Goal: Check status: Check status

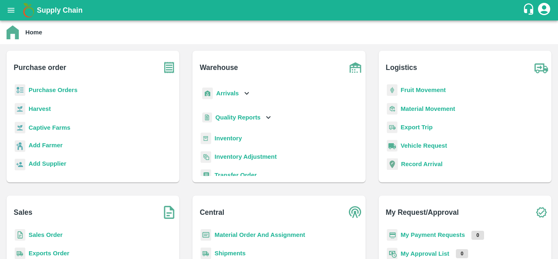
click at [60, 90] on b "Purchase Orders" at bounding box center [53, 90] width 49 height 7
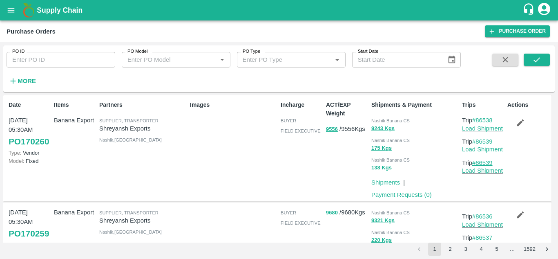
click at [485, 163] on link "#86539" at bounding box center [482, 162] width 20 height 7
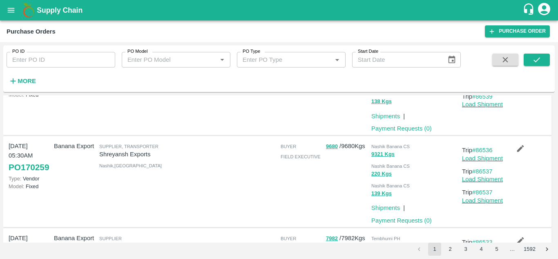
scroll to position [67, 0]
click at [488, 193] on link "#86537" at bounding box center [482, 191] width 20 height 7
click at [490, 190] on link "#86537" at bounding box center [482, 191] width 20 height 7
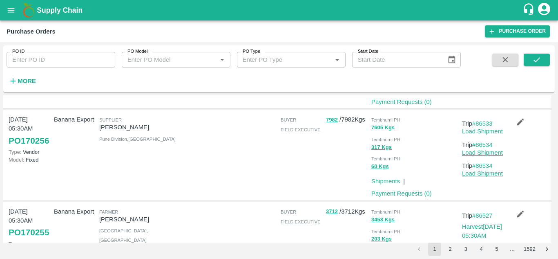
scroll to position [210, 0]
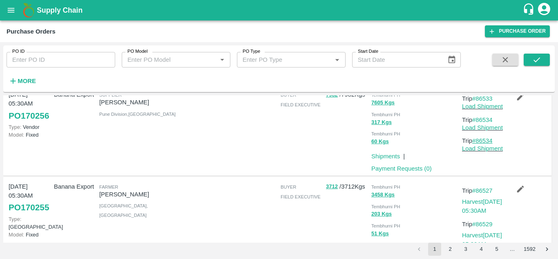
click at [481, 140] on link "#86534" at bounding box center [482, 140] width 20 height 7
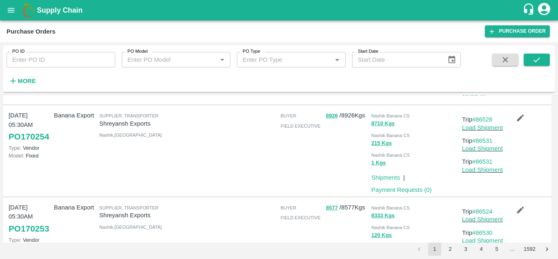
scroll to position [394, 0]
click at [488, 159] on link "#86531" at bounding box center [482, 160] width 20 height 7
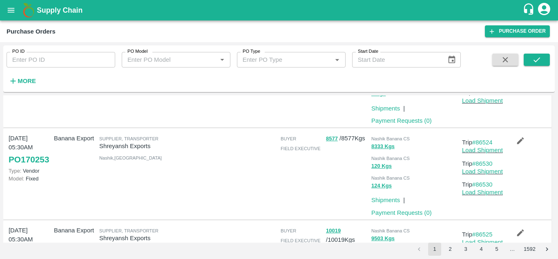
scroll to position [463, 0]
click at [483, 182] on link "#86530" at bounding box center [482, 184] width 20 height 7
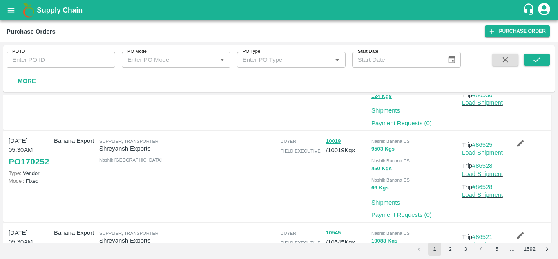
scroll to position [552, 0]
click at [488, 185] on link "#86528" at bounding box center [482, 186] width 20 height 7
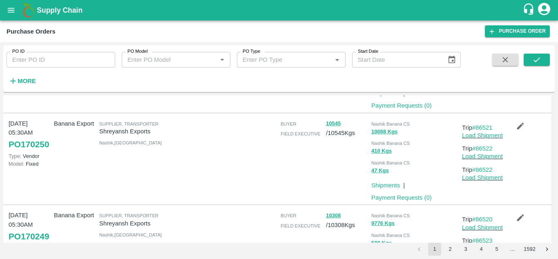
scroll to position [662, 0]
click at [490, 168] on link "#86522" at bounding box center [482, 169] width 20 height 7
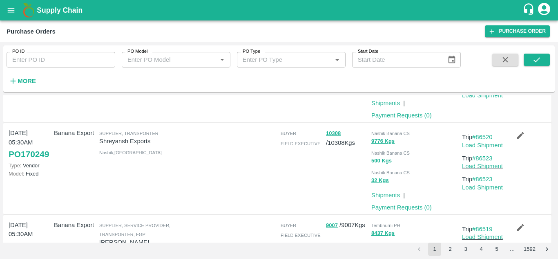
scroll to position [744, 0]
click at [487, 180] on link "#86523" at bounding box center [482, 178] width 20 height 7
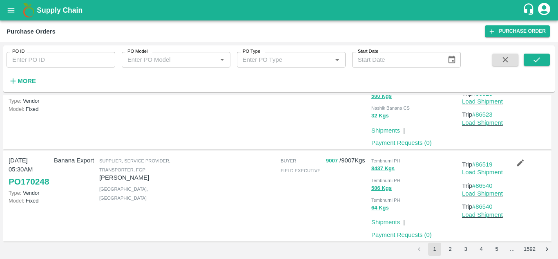
scroll to position [815, 0]
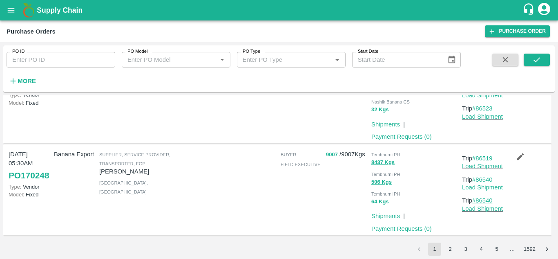
click at [488, 201] on link "#86540" at bounding box center [482, 200] width 20 height 7
click at [450, 246] on button "2" at bounding box center [450, 248] width 13 height 13
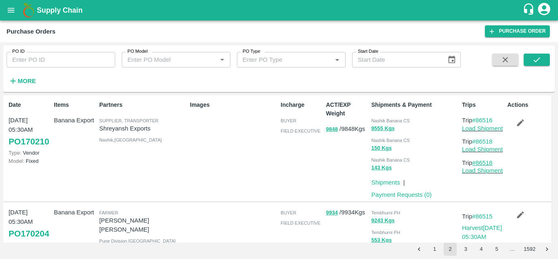
click at [484, 163] on link "#86518" at bounding box center [482, 162] width 20 height 7
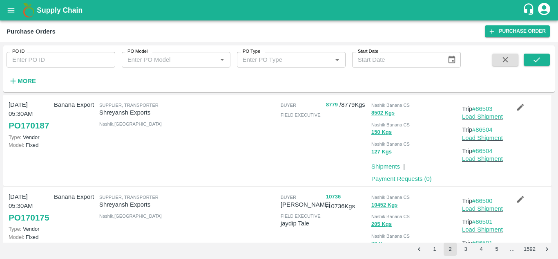
scroll to position [221, 0]
click at [476, 152] on link "#86504" at bounding box center [482, 150] width 20 height 7
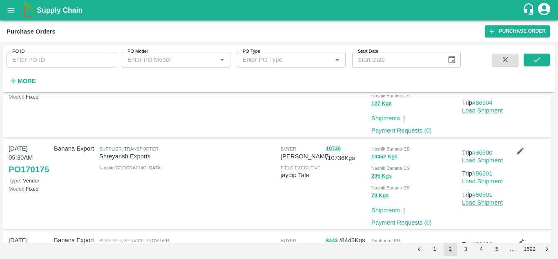
scroll to position [268, 0]
click at [486, 197] on link "#86501" at bounding box center [482, 195] width 20 height 7
click at [486, 195] on link "#86501" at bounding box center [482, 195] width 20 height 7
click at [433, 250] on button "1" at bounding box center [434, 248] width 13 height 13
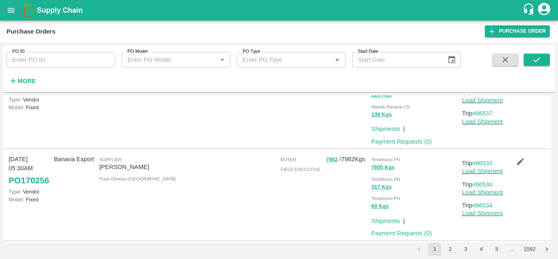
scroll to position [159, 0]
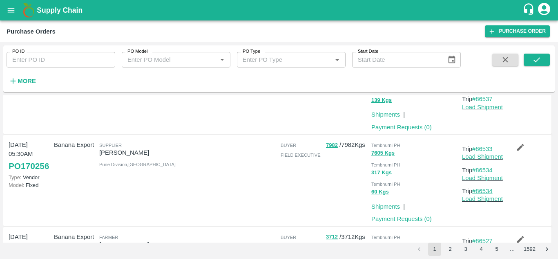
click at [487, 189] on link "#86534" at bounding box center [482, 191] width 20 height 7
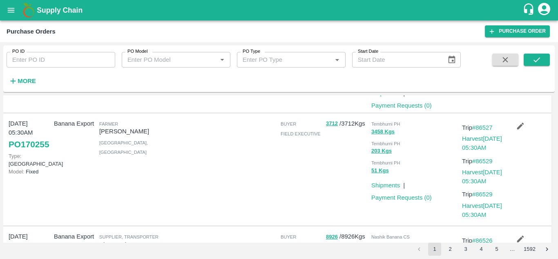
scroll to position [275, 0]
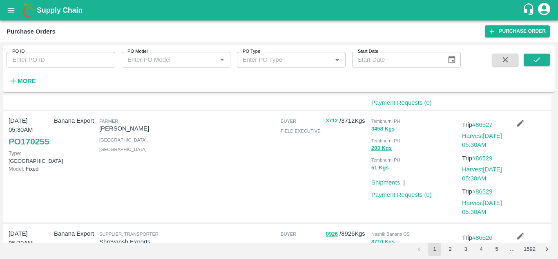
click at [482, 191] on link "#86529" at bounding box center [482, 191] width 20 height 7
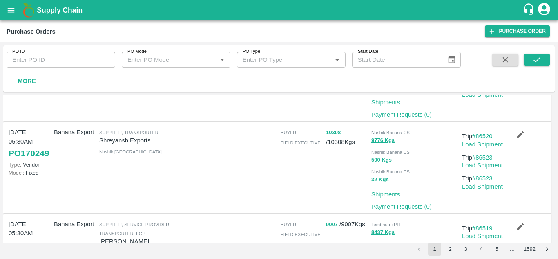
scroll to position [815, 0]
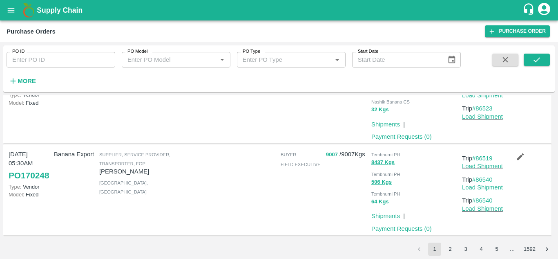
click at [485, 196] on p "Trip #86540" at bounding box center [483, 200] width 42 height 9
click at [482, 202] on link "#86540" at bounding box center [482, 200] width 20 height 7
click at [482, 198] on link "#86540" at bounding box center [482, 200] width 20 height 7
click at [481, 199] on link "#86540" at bounding box center [482, 200] width 20 height 7
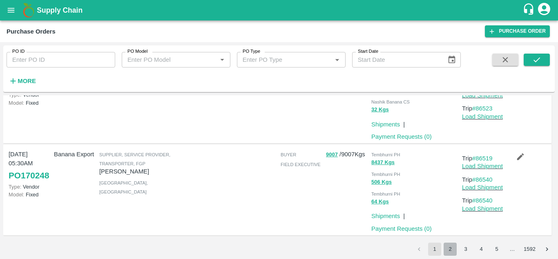
click at [449, 248] on button "2" at bounding box center [450, 248] width 13 height 13
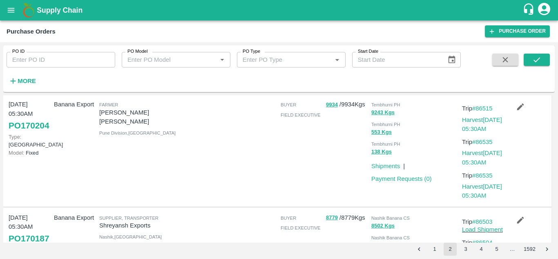
scroll to position [109, 0]
click at [486, 174] on link "#86535" at bounding box center [482, 174] width 20 height 7
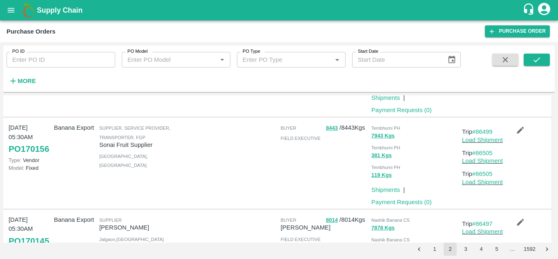
scroll to position [381, 0]
click at [488, 173] on link "#86505" at bounding box center [482, 174] width 20 height 7
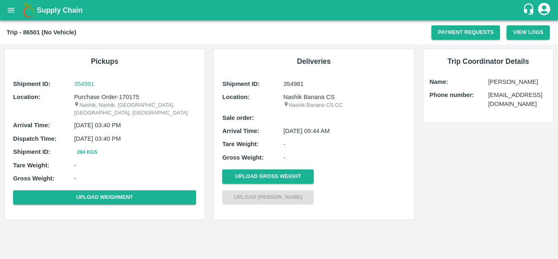
click at [500, 86] on p "[PERSON_NAME]" at bounding box center [517, 81] width 59 height 9
